Goal: Information Seeking & Learning: Find specific fact

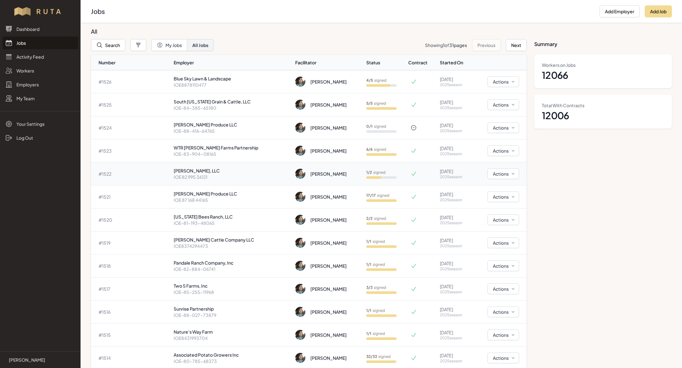
click at [183, 173] on p "[PERSON_NAME], LLC" at bounding box center [232, 171] width 116 height 6
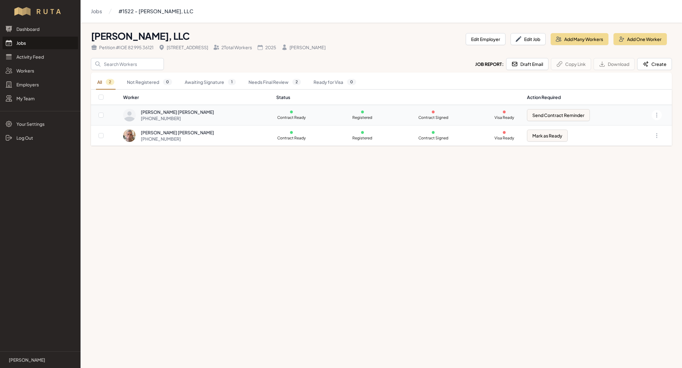
click at [309, 107] on td "Contract Ready Registered Contract Signed Visa Ready" at bounding box center [397, 115] width 251 height 20
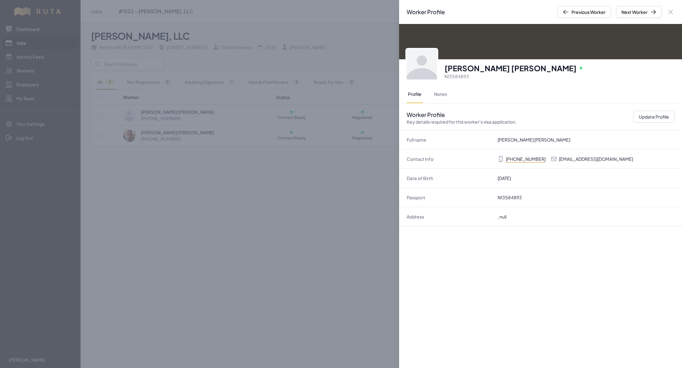
click at [601, 159] on p "[EMAIL_ADDRESS][DOMAIN_NAME]" at bounding box center [596, 159] width 74 height 6
copy p "[EMAIL_ADDRESS][DOMAIN_NAME]"
click at [146, 33] on div "Worker Profile Previous Worker Next Worker Close panel [PERSON_NAME] [PERSON_NA…" at bounding box center [341, 184] width 682 height 368
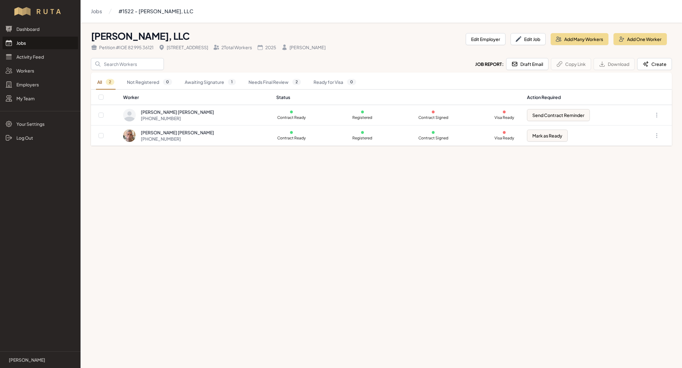
click at [38, 42] on link "Jobs" at bounding box center [40, 43] width 75 height 13
